Goal: Find specific page/section: Find specific page/section

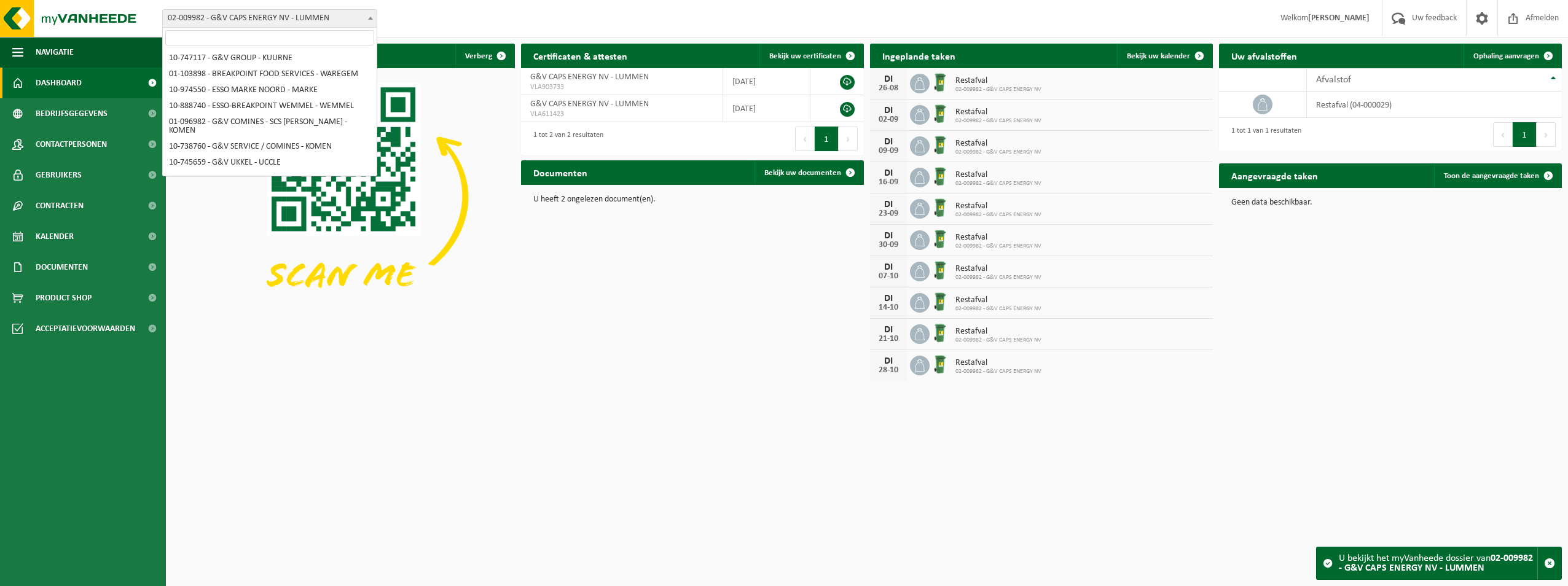
click at [226, 18] on span "02-009982 - G&V CAPS ENERGY NV - LUMMEN" at bounding box center [270, 19] width 214 height 17
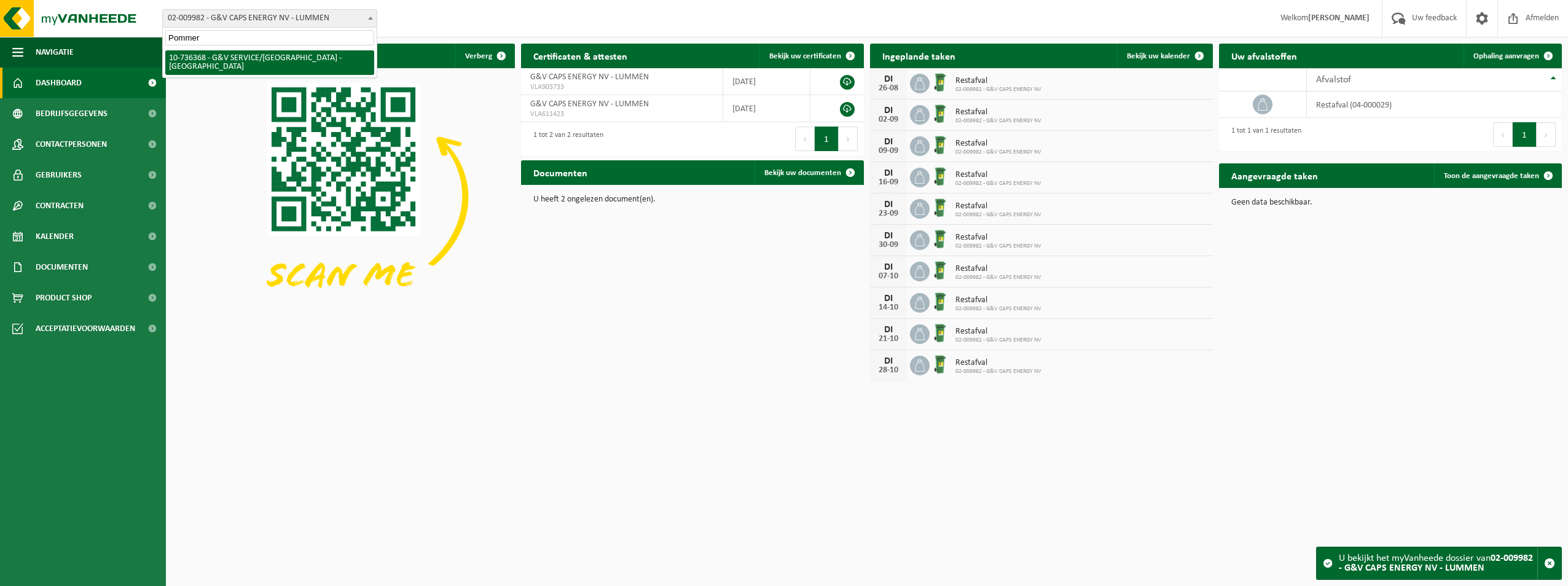
type input "Pommer"
select select "3588"
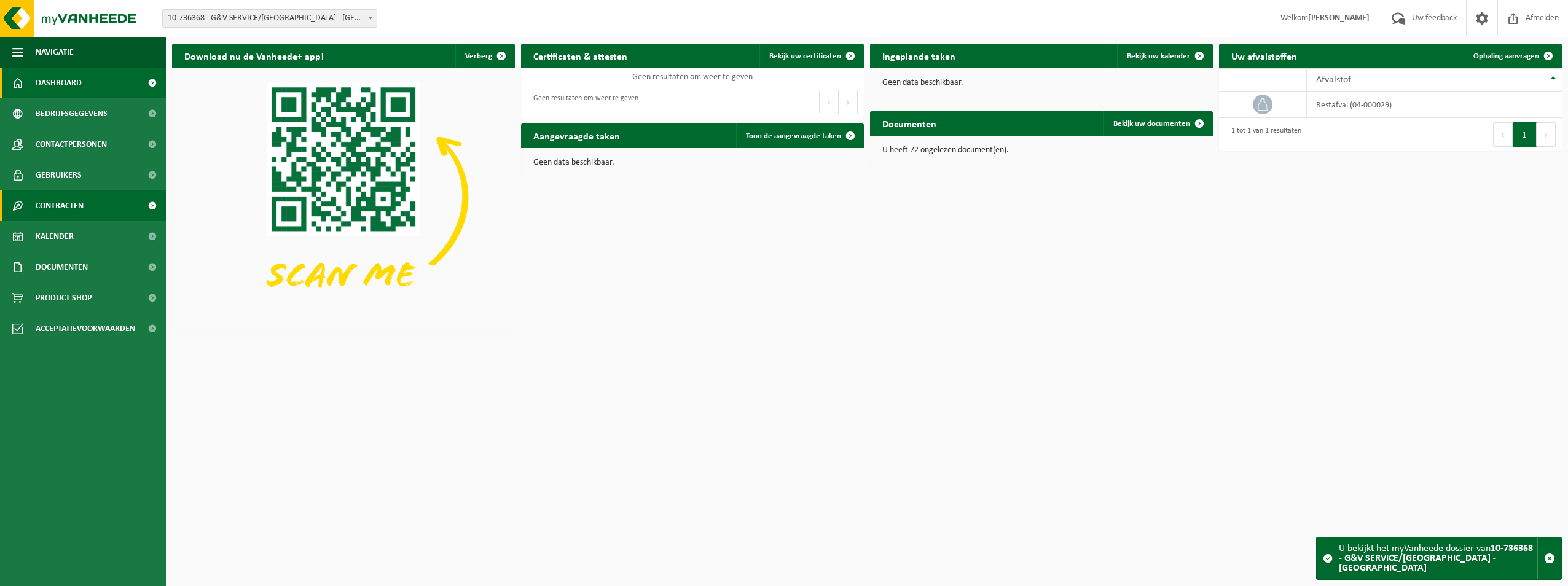
click at [73, 194] on span "Contracten" at bounding box center [59, 205] width 48 height 30
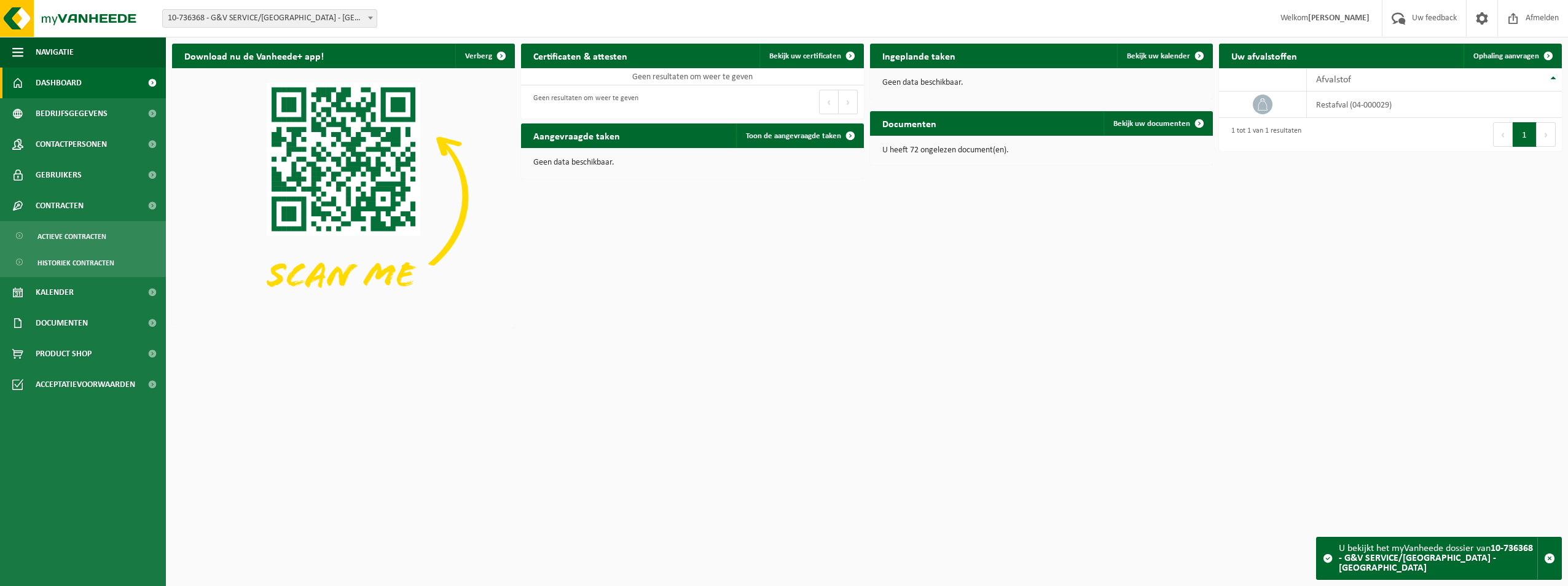
click at [860, 412] on html "Vestiging: 10-747117 - G&V GROUP - KUURNE 01-103898 - BREAKPOINT FOOD SERVICES …" at bounding box center [784, 293] width 1568 height 586
click at [74, 287] on link "Kalender" at bounding box center [83, 292] width 166 height 30
